Goal: Task Accomplishment & Management: Complete application form

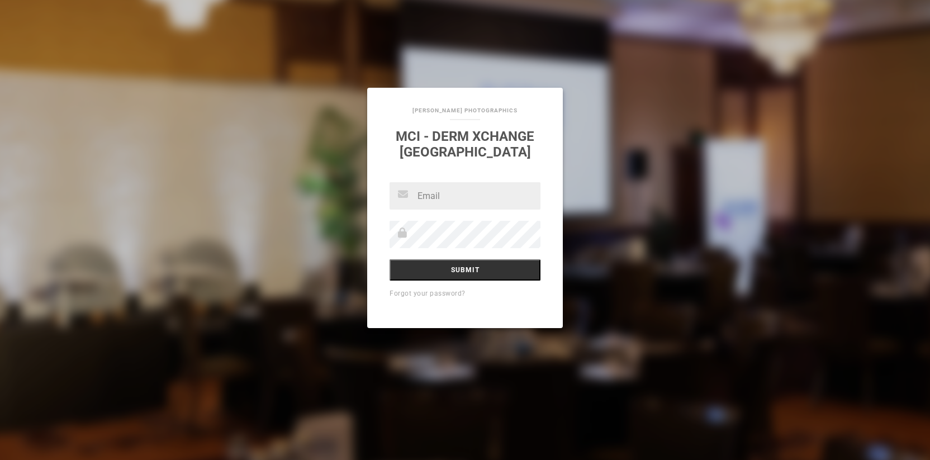
click at [458, 197] on input "text" at bounding box center [465, 195] width 151 height 27
type input "production@oneillphotographics.com.au"
click at [496, 276] on input "Submit" at bounding box center [465, 269] width 151 height 21
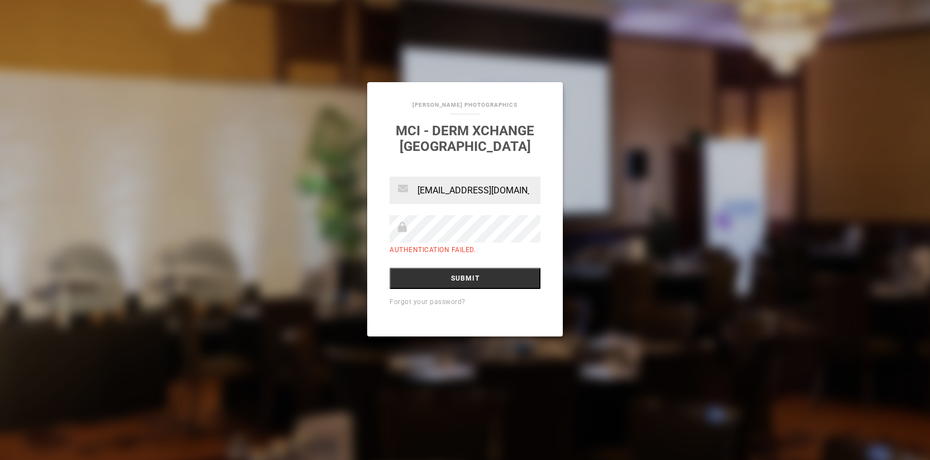
scroll to position [0, 50]
drag, startPoint x: 427, startPoint y: 192, endPoint x: 565, endPoint y: 198, distance: 137.7
click at [617, 186] on div "Oneill Photographics MCI - Derm Xchange Melbourne production@oneillphotographic…" at bounding box center [465, 230] width 930 height 460
drag, startPoint x: 532, startPoint y: 190, endPoint x: 357, endPoint y: 189, distance: 175.0
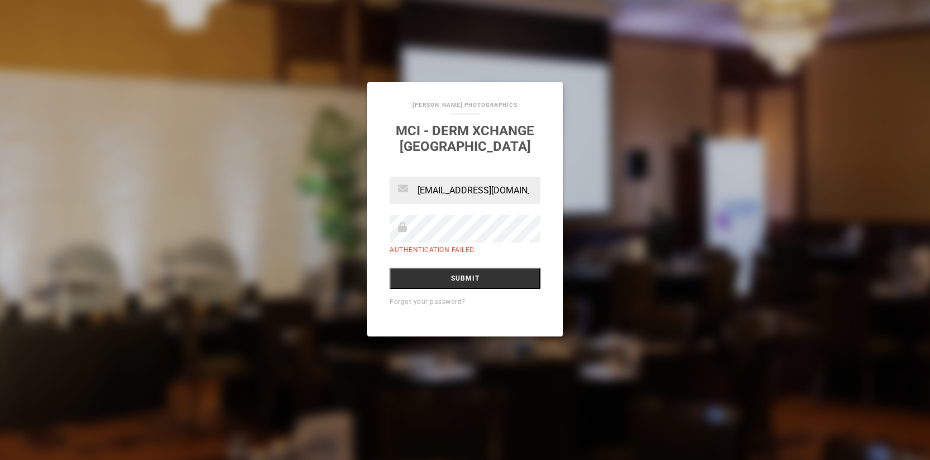
click at [356, 191] on div "Oneill Photographics MCI - Derm Xchange Melbourne production@oneillphotographic…" at bounding box center [465, 230] width 930 height 460
paste input "[PERSON_NAME][EMAIL_ADDRESS][PERSON_NAME][DOMAIN_NAME]"
type input "[PERSON_NAME][EMAIL_ADDRESS][PERSON_NAME][DOMAIN_NAME]"
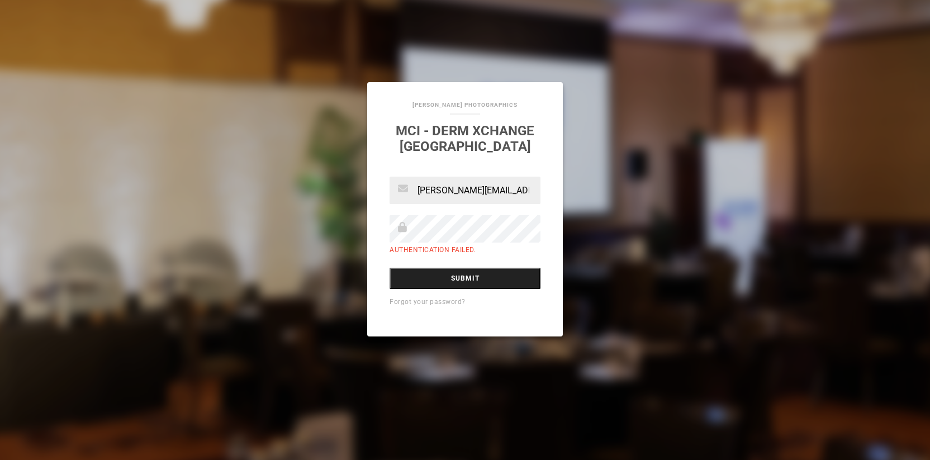
click at [421, 284] on input "Submit" at bounding box center [465, 278] width 151 height 21
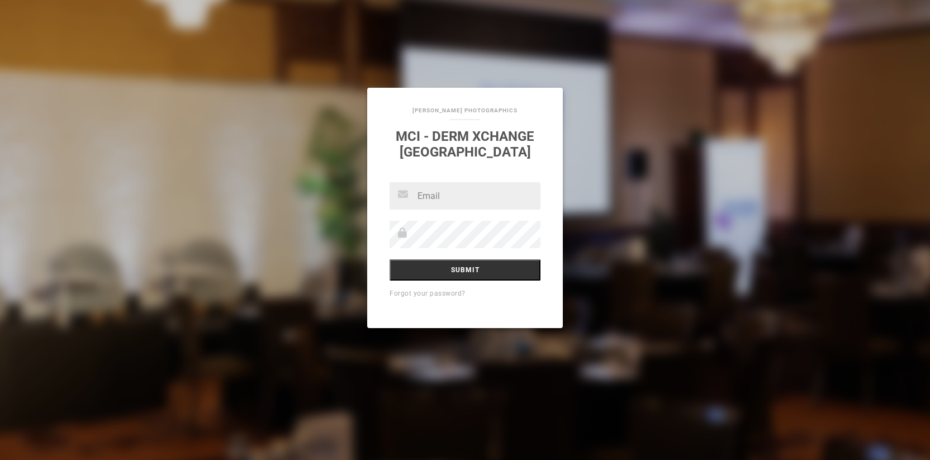
click at [438, 199] on input "text" at bounding box center [465, 195] width 151 height 27
click at [476, 200] on input "text" at bounding box center [465, 195] width 151 height 27
click at [480, 194] on input "text" at bounding box center [465, 195] width 151 height 27
paste input "[PERSON_NAME][EMAIL_ADDRESS][PERSON_NAME][DOMAIN_NAME]"
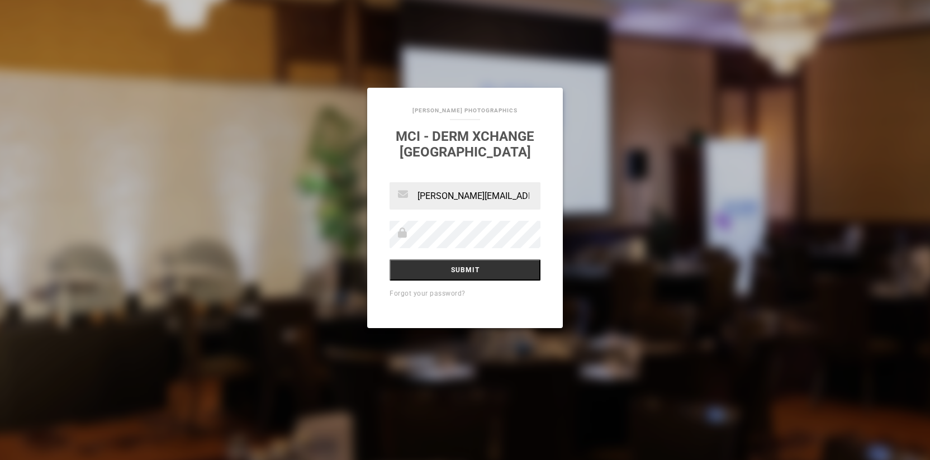
scroll to position [0, 18]
type input "[PERSON_NAME][EMAIL_ADDRESS][PERSON_NAME][DOMAIN_NAME]"
click at [435, 264] on input "Submit" at bounding box center [465, 269] width 151 height 21
